Goal: Find specific page/section: Find specific page/section

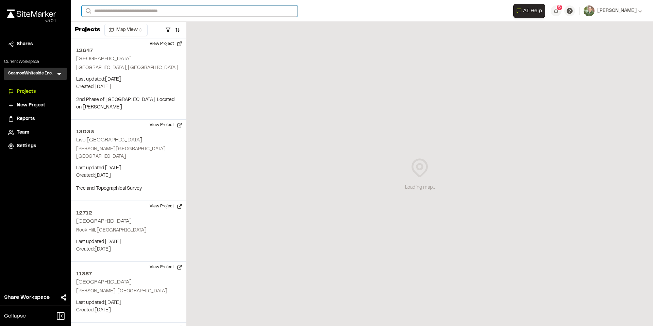
click at [143, 13] on input "Search" at bounding box center [190, 10] width 216 height 11
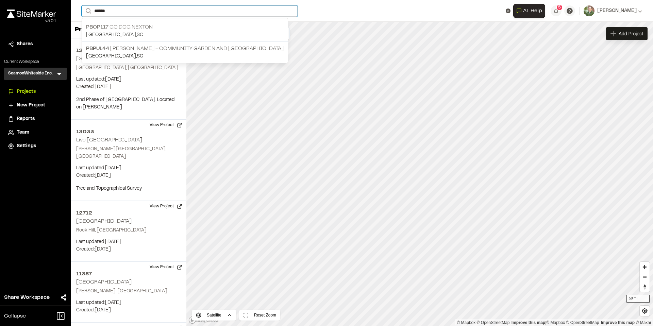
type input "******"
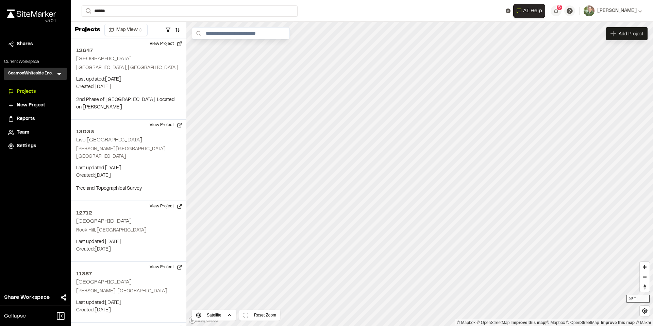
click at [135, 27] on p "PBOP117 Go Dog Nexton" at bounding box center [185, 27] width 198 height 8
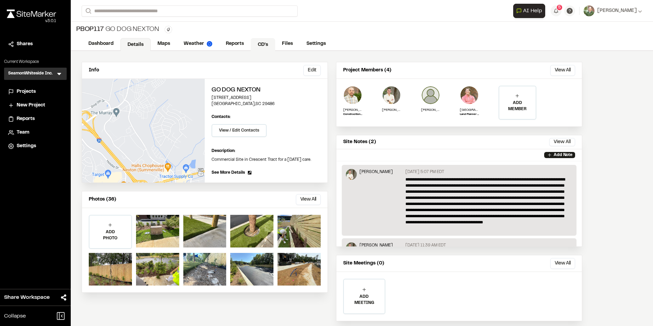
click at [265, 43] on link "CD's" at bounding box center [263, 44] width 25 height 13
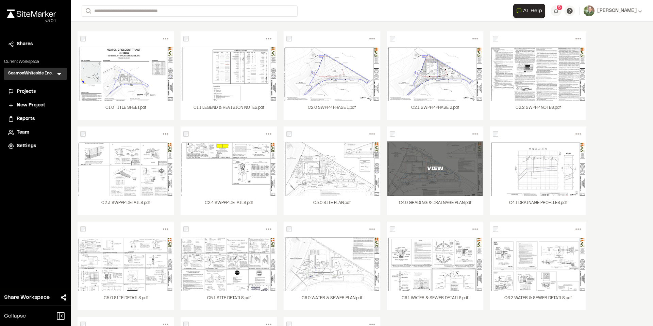
scroll to position [68, 0]
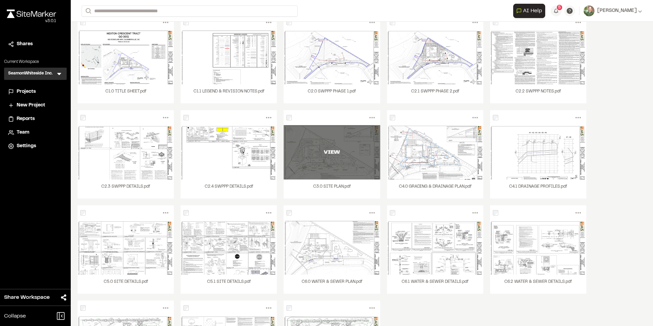
click at [330, 158] on div "VIEW" at bounding box center [332, 152] width 96 height 54
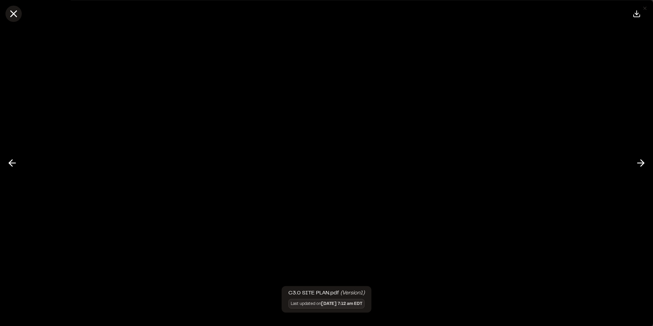
click at [15, 14] on icon at bounding box center [14, 14] width 12 height 12
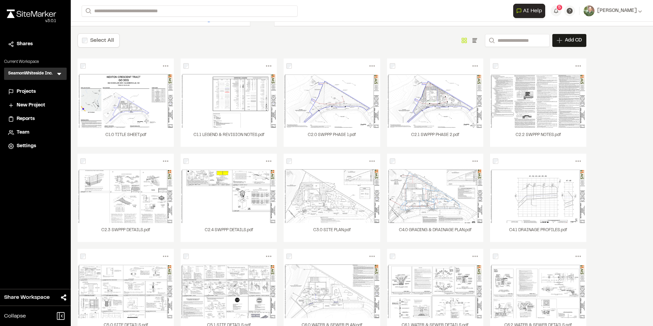
scroll to position [0, 0]
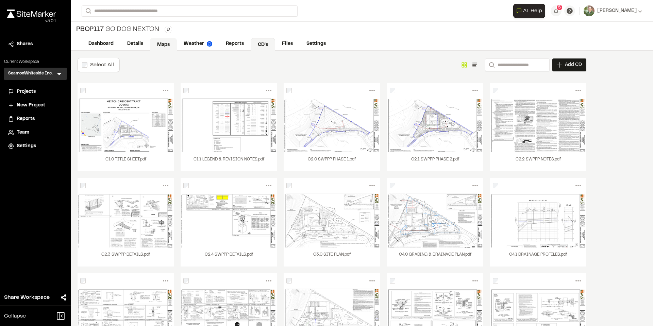
click at [167, 43] on link "Maps" at bounding box center [163, 44] width 27 height 13
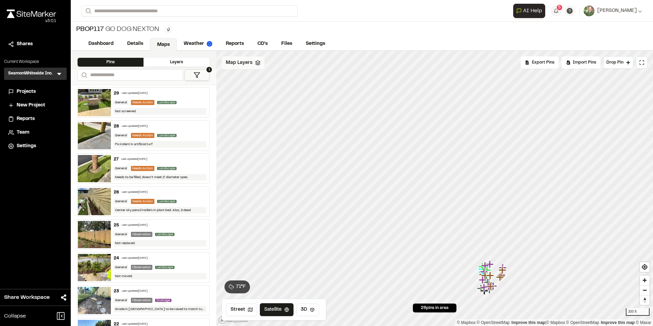
click at [257, 63] on polygon at bounding box center [258, 62] width 4 height 2
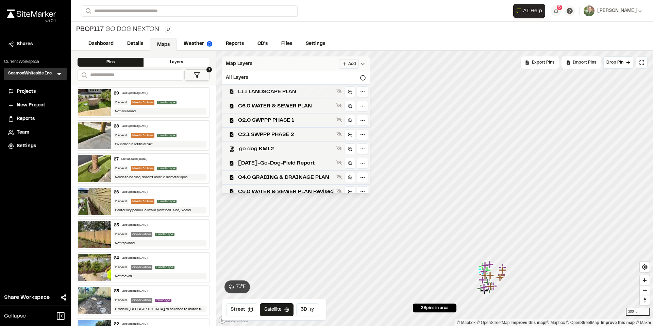
click at [273, 91] on span "L1.1 LANDSCAPE PLAN" at bounding box center [286, 92] width 96 height 8
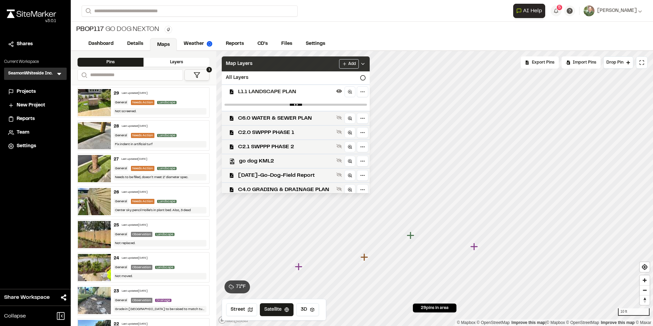
click at [366, 63] on icon at bounding box center [362, 63] width 5 height 5
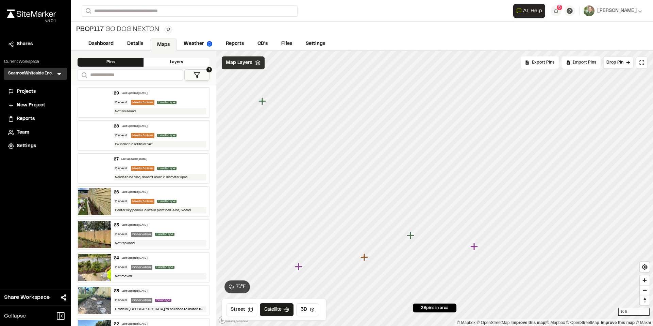
scroll to position [204, 0]
